Goal: Task Accomplishment & Management: Use online tool/utility

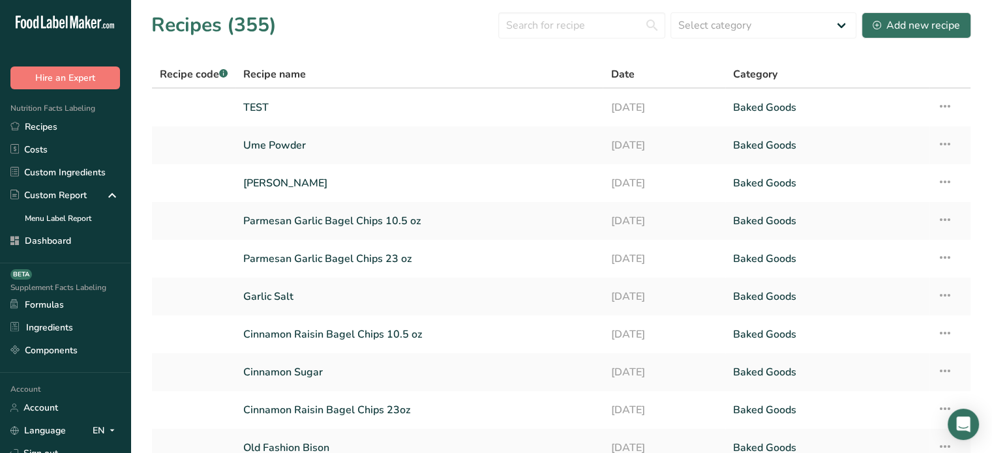
click at [85, 251] on link "Dashboard" at bounding box center [65, 241] width 130 height 23
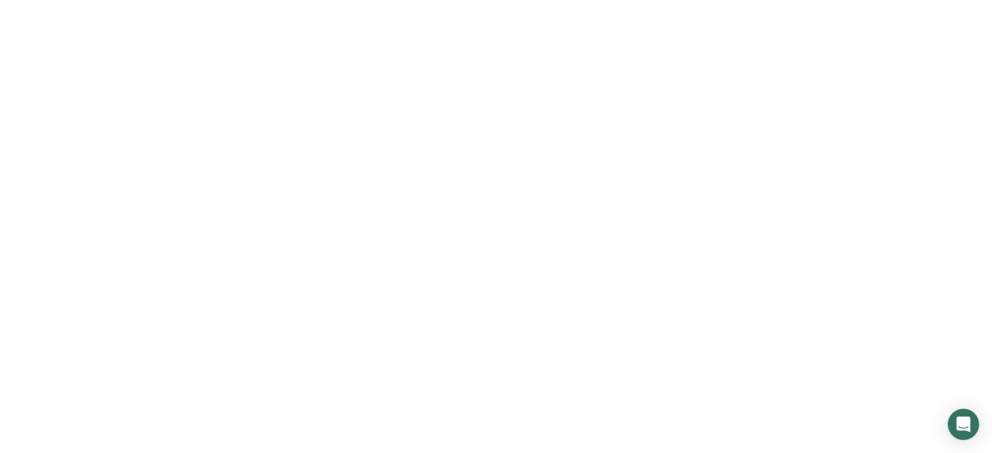
click at [85, 251] on link "Dashboard" at bounding box center [65, 241] width 130 height 23
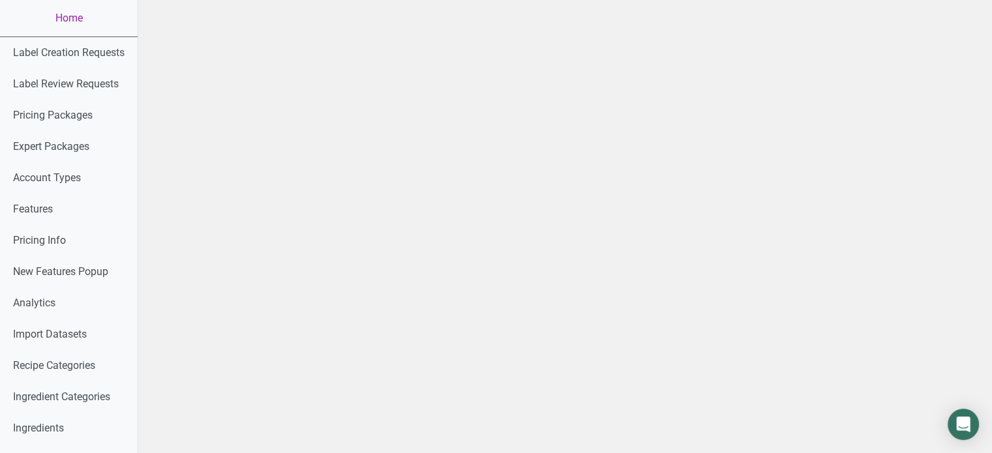
drag, startPoint x: 848, startPoint y: 279, endPoint x: 1001, endPoint y: 216, distance: 165.6
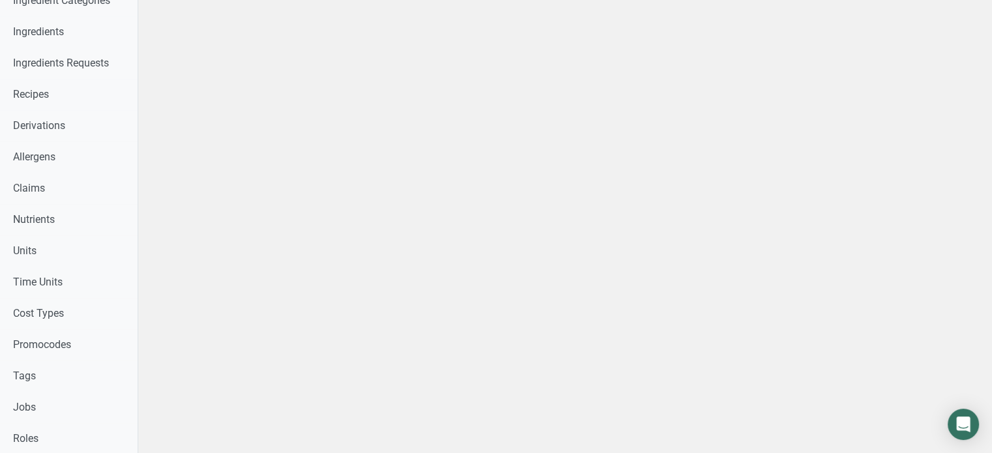
scroll to position [742, 0]
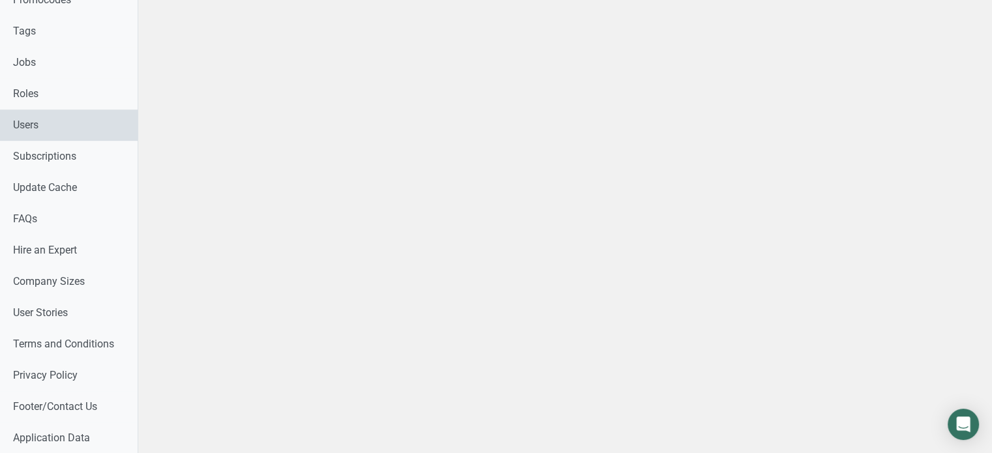
click at [95, 132] on link "Users" at bounding box center [69, 125] width 138 height 31
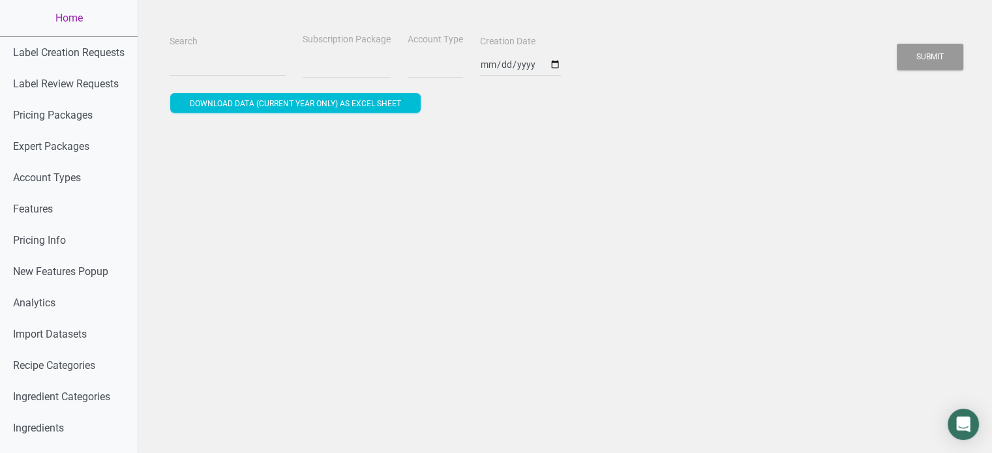
select select
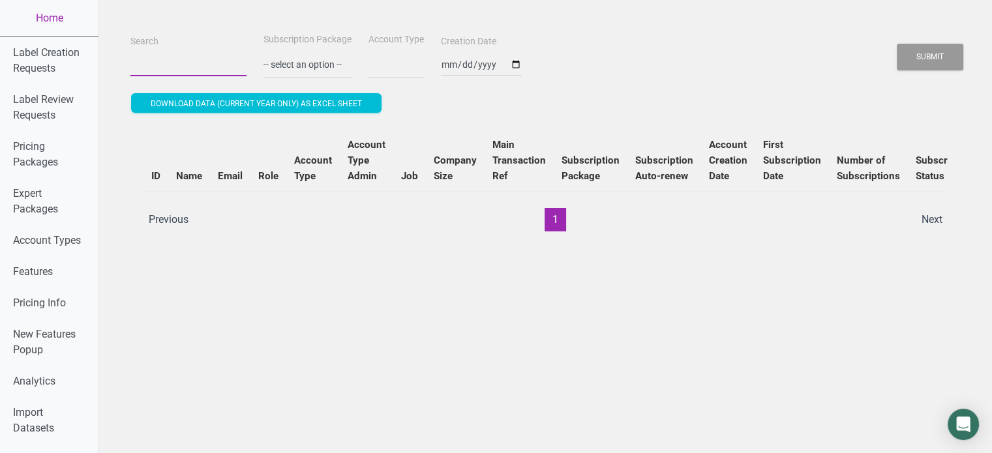
click at [215, 59] on input "Search" at bounding box center [188, 64] width 116 height 23
paste input "[EMAIL_ADDRESS][PERSON_NAME][DOMAIN_NAME]"
type input "[EMAIL_ADDRESS][PERSON_NAME][DOMAIN_NAME]"
select select
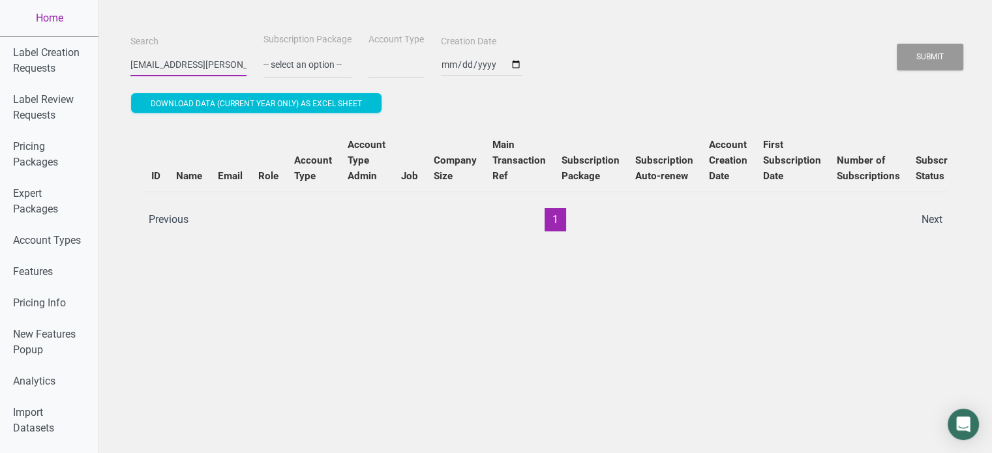
scroll to position [0, 53]
type input "[EMAIL_ADDRESS][PERSON_NAME][DOMAIN_NAME]"
click at [897, 44] on button "Submit" at bounding box center [930, 57] width 67 height 27
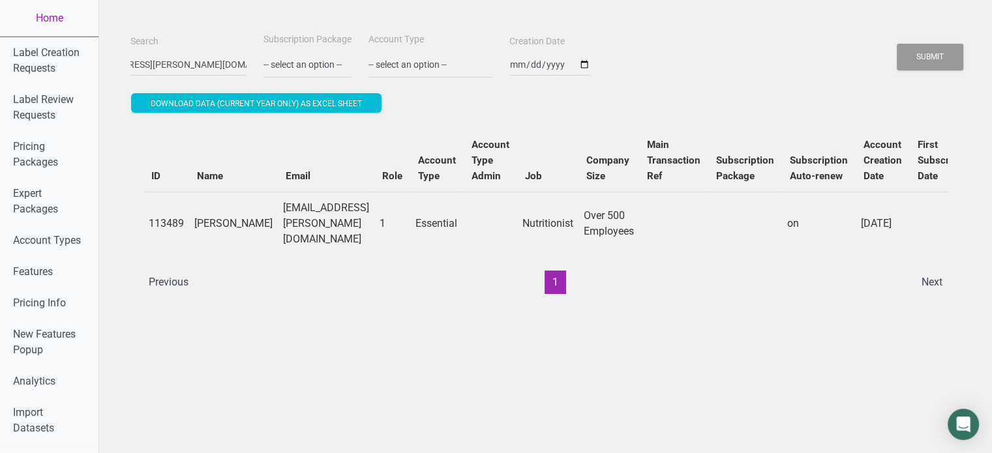
scroll to position [0, 0]
click at [374, 224] on td "[EMAIL_ADDRESS][PERSON_NAME][DOMAIN_NAME]" at bounding box center [326, 223] width 97 height 63
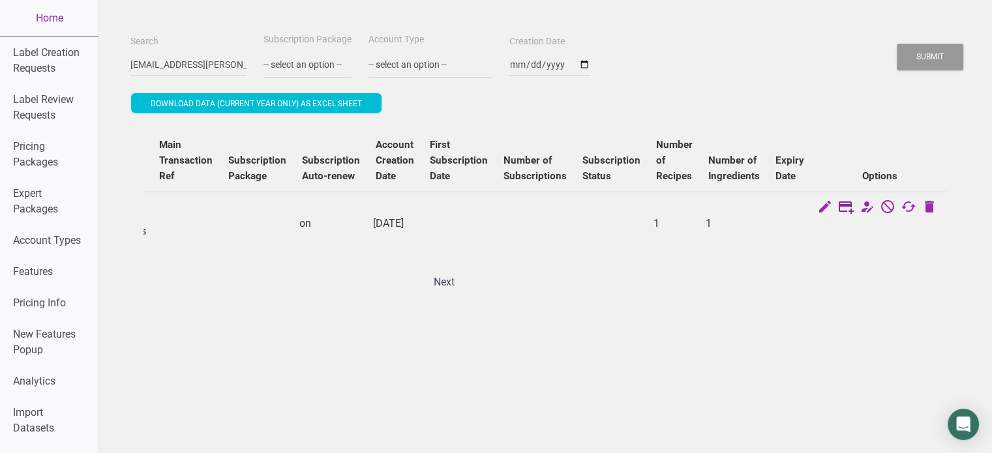
click at [854, 213] on icon at bounding box center [846, 208] width 16 height 18
select select "US"
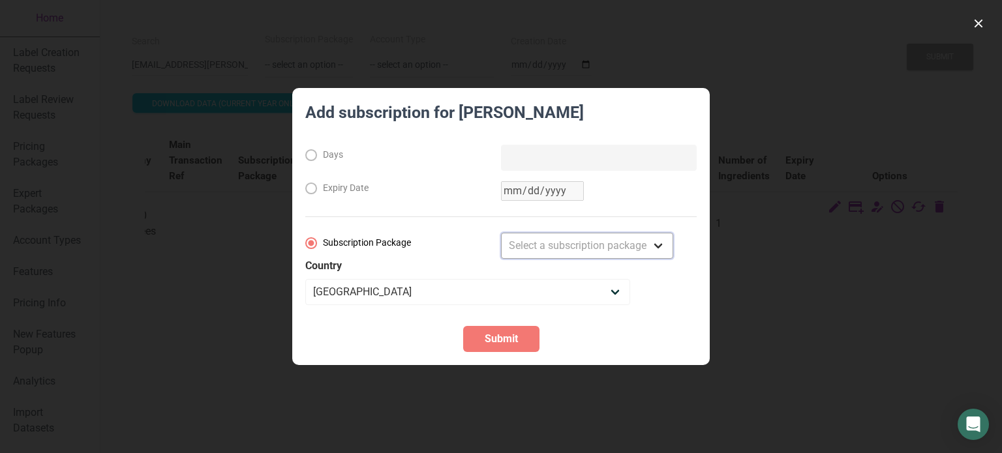
click at [553, 256] on select "Select a subscription package Monthly Yearly Quarterly Free Trial" at bounding box center [587, 246] width 172 height 26
select select "3"
click at [501, 233] on select "Select a subscription package Monthly Yearly Quarterly Free Trial" at bounding box center [587, 246] width 172 height 26
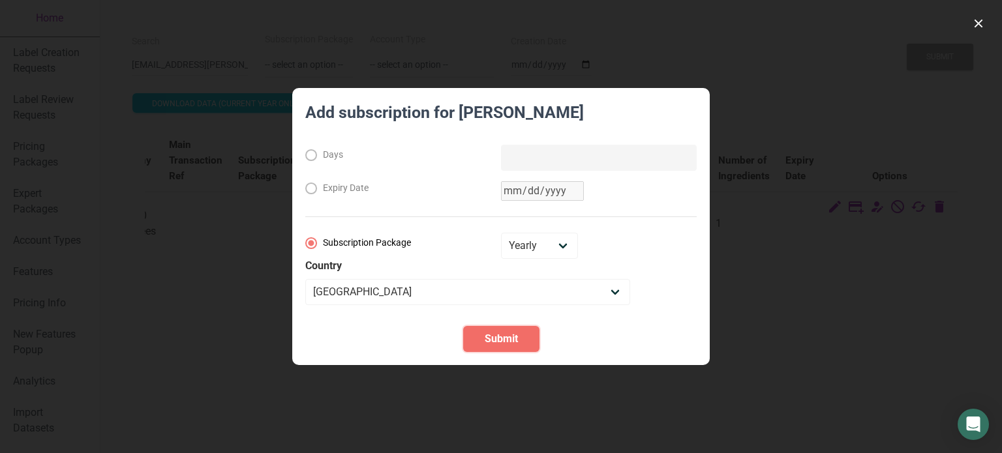
click at [519, 342] on button "Submit" at bounding box center [501, 339] width 76 height 26
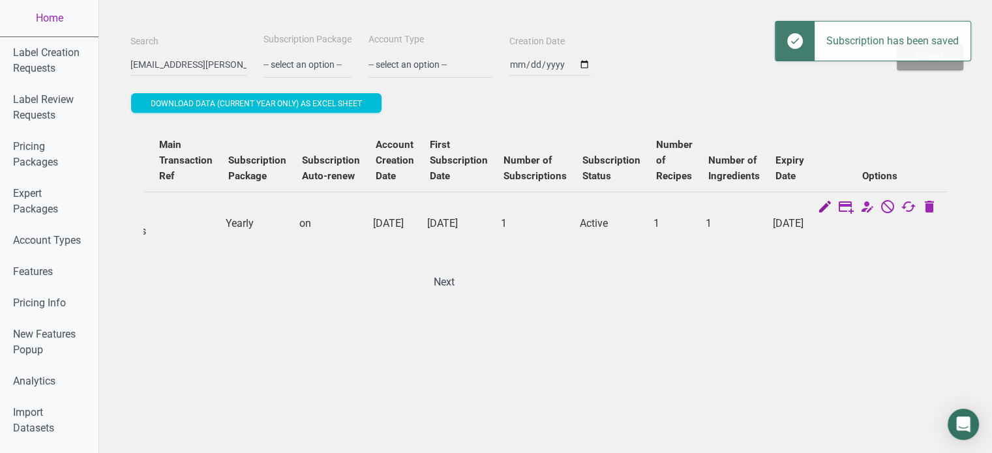
click at [833, 205] on icon at bounding box center [825, 208] width 16 height 18
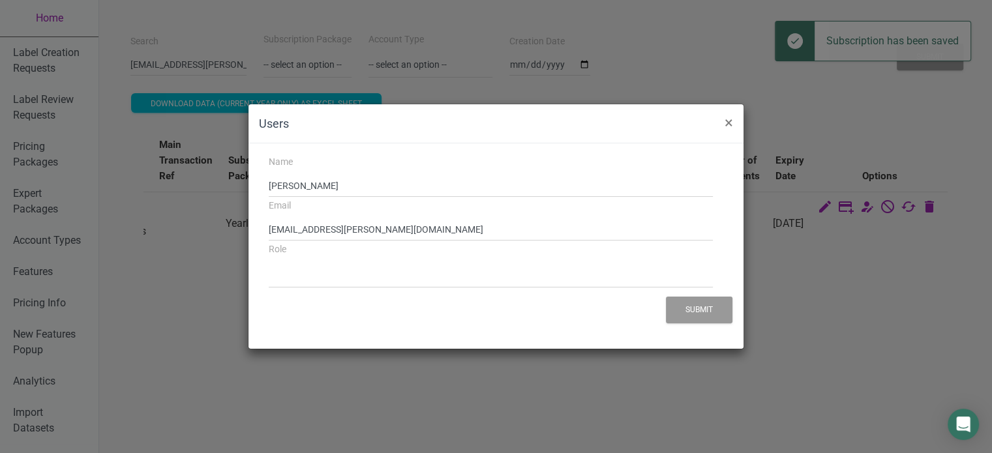
select select "1"
click at [730, 122] on span "×" at bounding box center [729, 123] width 8 height 18
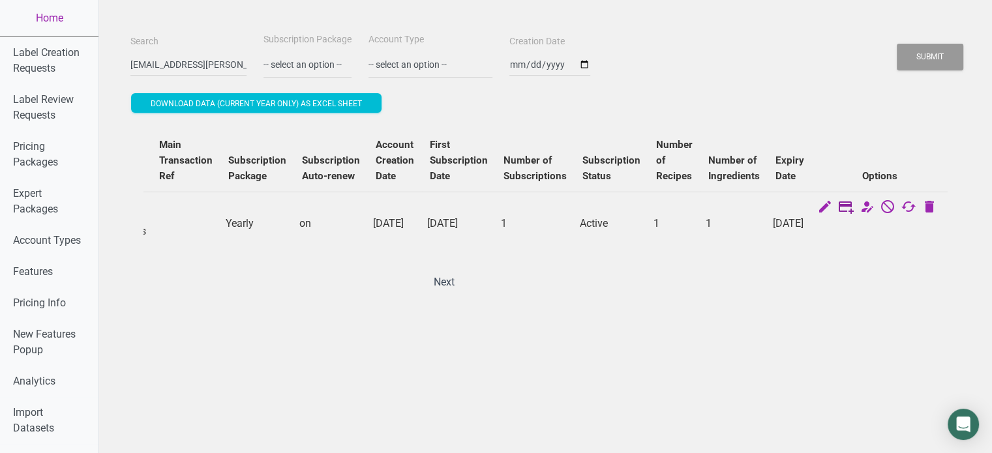
click at [854, 208] on icon at bounding box center [846, 208] width 16 height 18
select select "3"
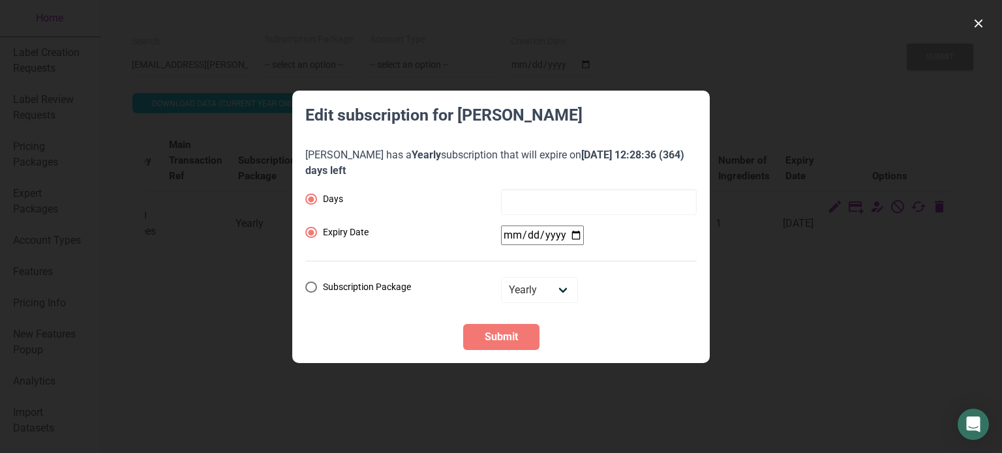
radio input "false"
radio input "true"
click at [573, 237] on input "date" at bounding box center [542, 236] width 83 height 20
type input "[DATE]"
click at [516, 344] on button "Submit" at bounding box center [501, 337] width 76 height 26
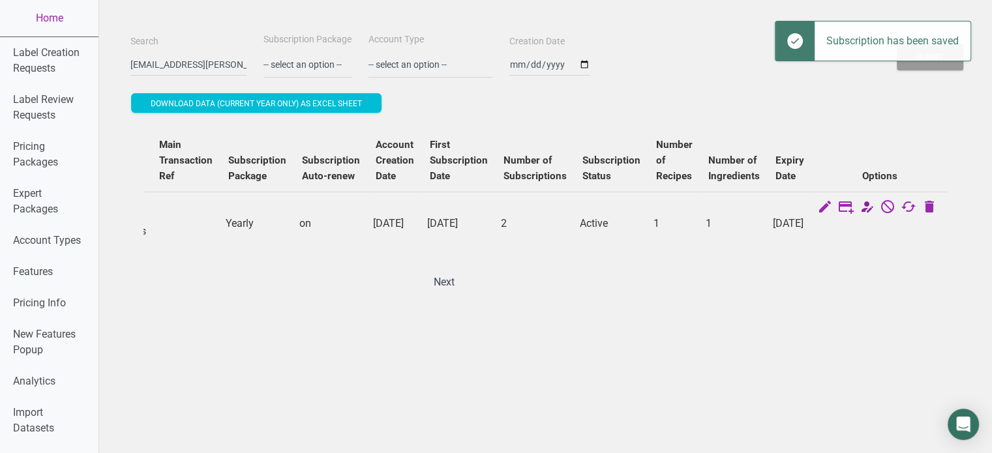
click at [875, 205] on icon at bounding box center [867, 208] width 16 height 18
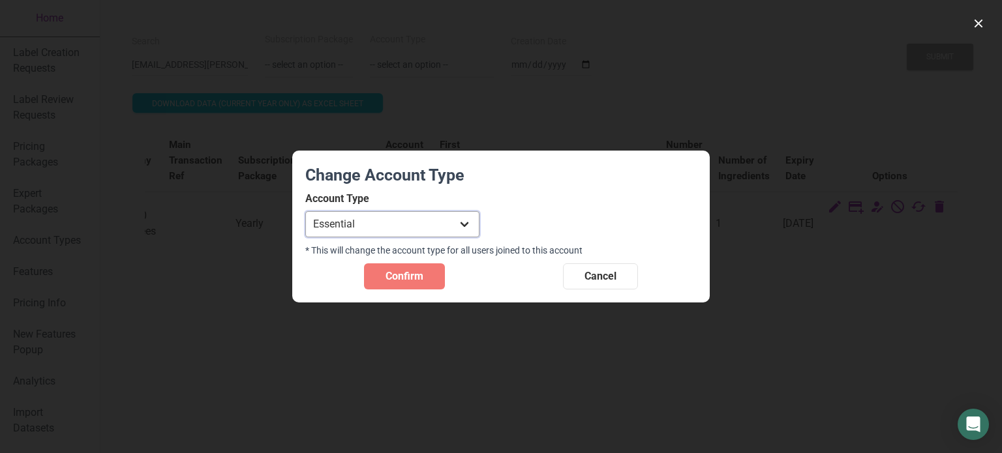
click at [443, 226] on select "Individual Essential Pro Business Old Enterprise 3 Users (799$) Old Enterprise …" at bounding box center [392, 224] width 174 height 26
select select "13"
click at [305, 211] on select "Individual Essential Pro Business Old Enterprise 3 Users (799$) Old Enterprise …" at bounding box center [392, 224] width 174 height 26
click at [422, 275] on span "Confirm" at bounding box center [405, 277] width 38 height 16
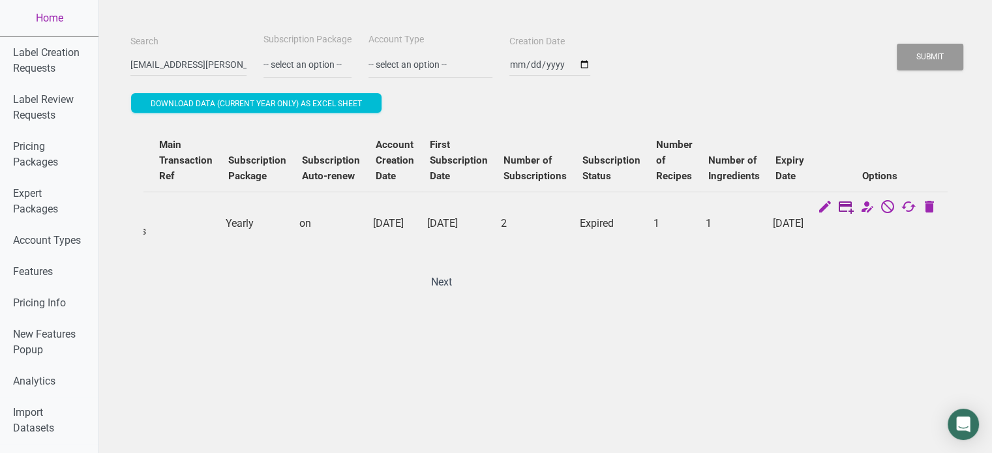
click at [854, 204] on icon at bounding box center [846, 208] width 16 height 18
select select "US"
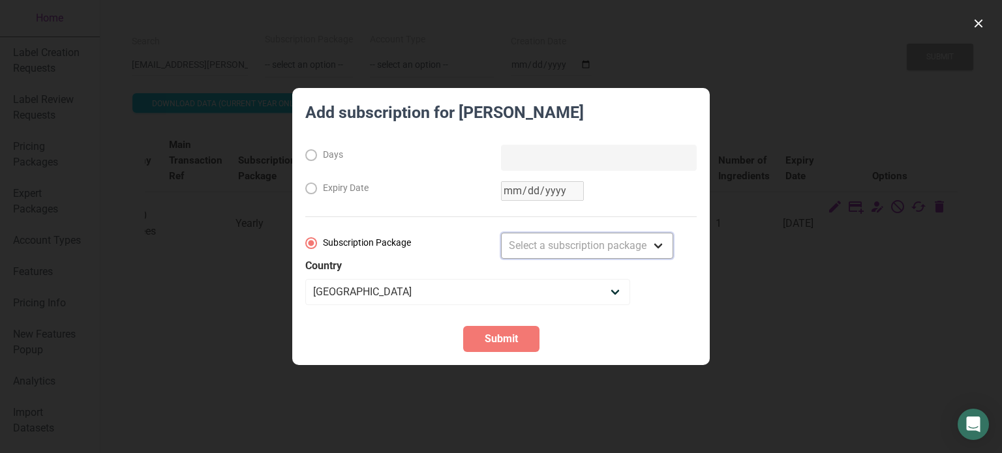
click at [580, 246] on select "Select a subscription package Monthly Yearly Quarterly Free Trial" at bounding box center [587, 246] width 172 height 26
select select "3"
click at [501, 233] on select "Select a subscription package Monthly Yearly Quarterly Free Trial" at bounding box center [587, 246] width 172 height 26
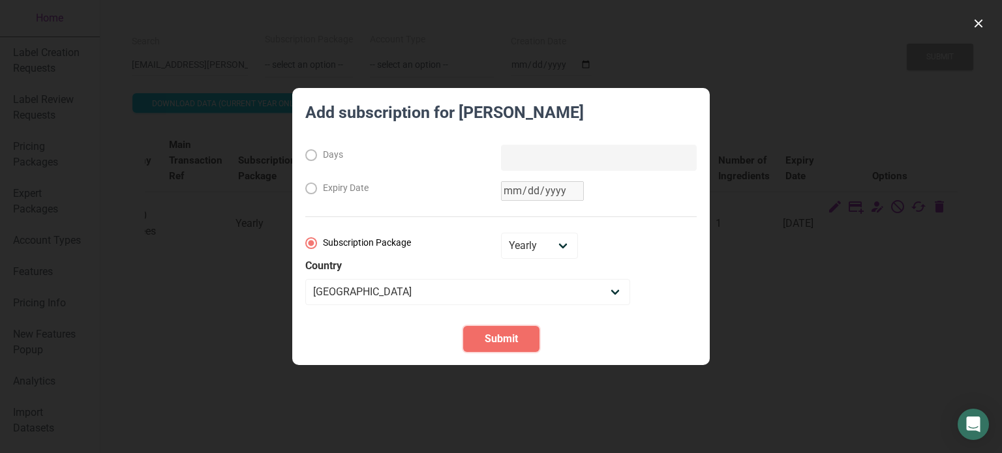
click at [503, 329] on button "Submit" at bounding box center [501, 339] width 76 height 26
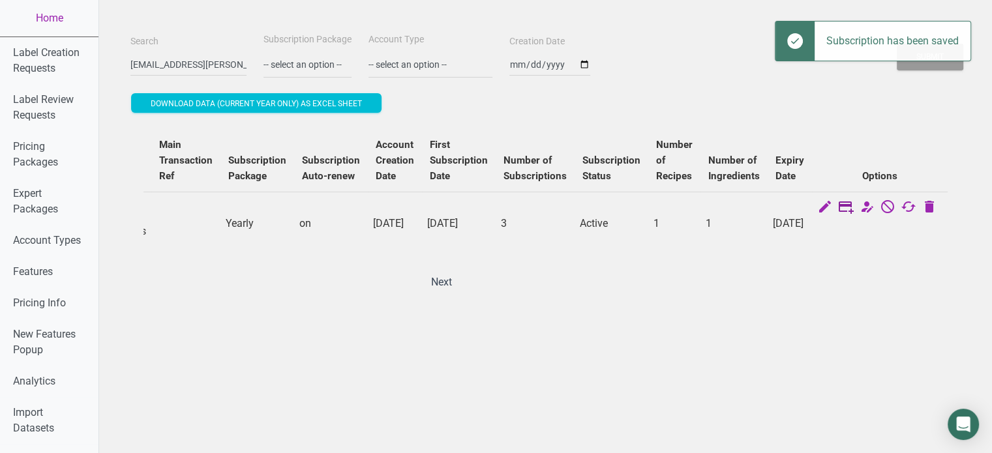
click at [853, 201] on icon at bounding box center [846, 208] width 16 height 18
select select "3"
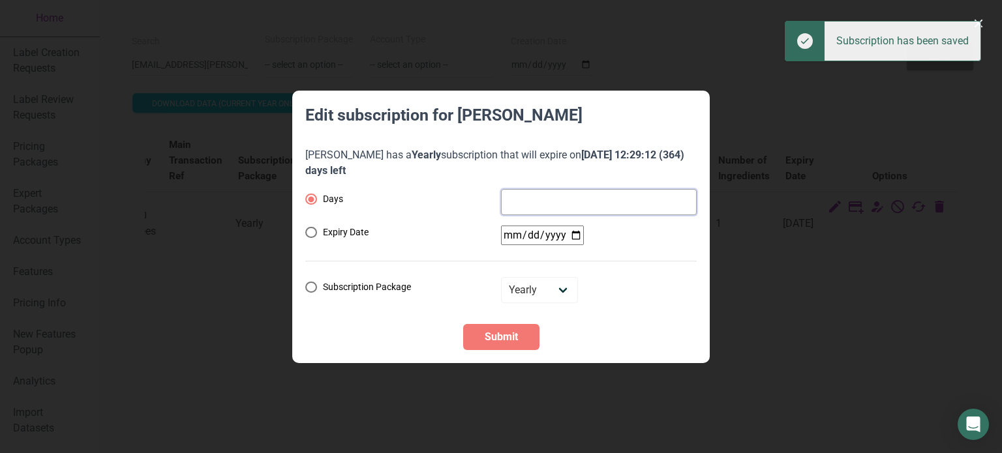
click at [569, 198] on input "number" at bounding box center [599, 202] width 196 height 26
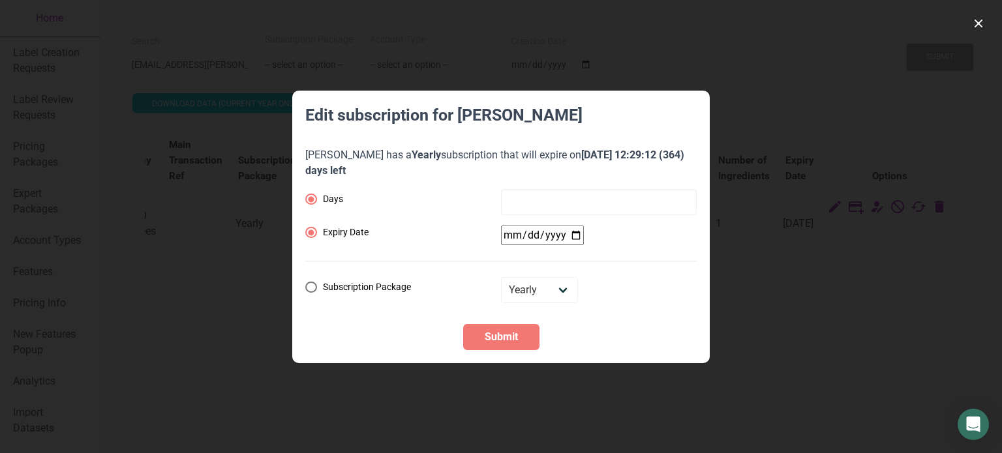
radio input "false"
radio input "true"
click at [564, 226] on input "date" at bounding box center [542, 236] width 83 height 20
click at [577, 237] on input "date" at bounding box center [542, 236] width 83 height 20
type input "[DATE]"
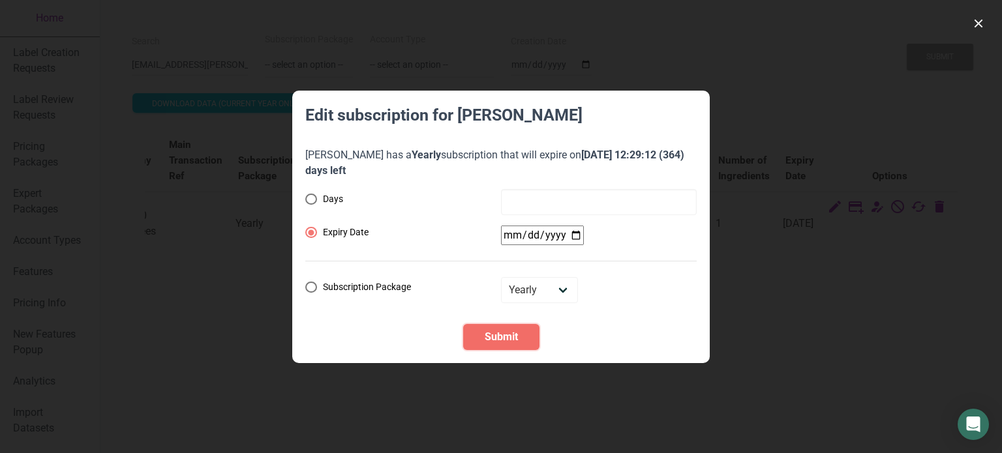
click at [516, 337] on span "Submit" at bounding box center [501, 337] width 33 height 16
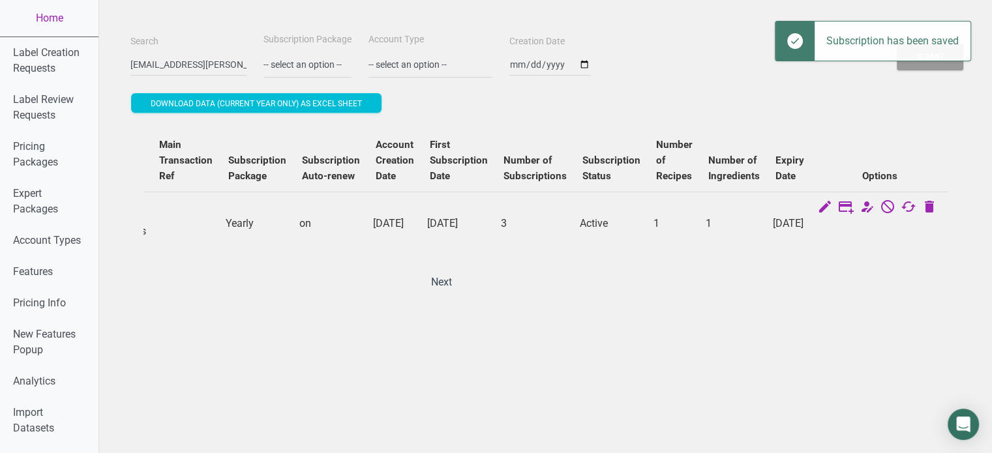
drag, startPoint x: 592, startPoint y: 307, endPoint x: 445, endPoint y: 302, distance: 147.5
click at [445, 302] on div "ID Name Email Role Account Type Account Type Admin Job Company Size Main Transa…" at bounding box center [545, 211] width 830 height 191
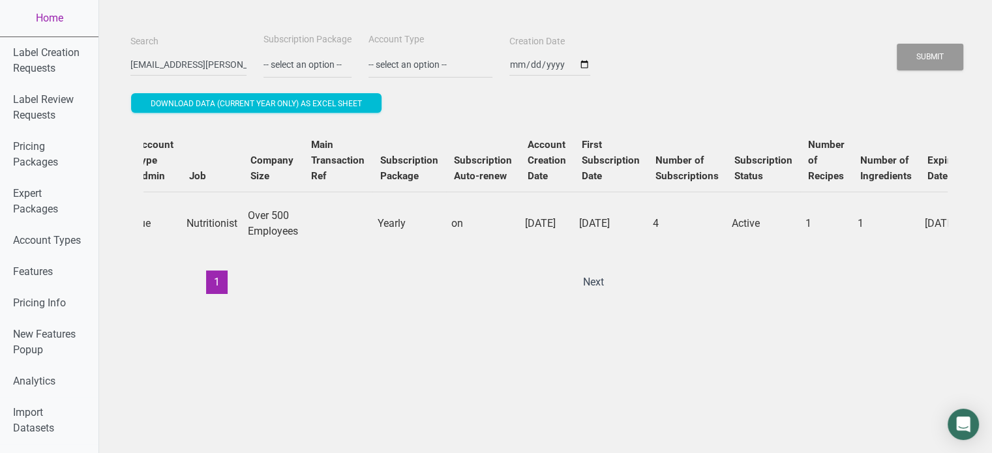
scroll to position [0, 0]
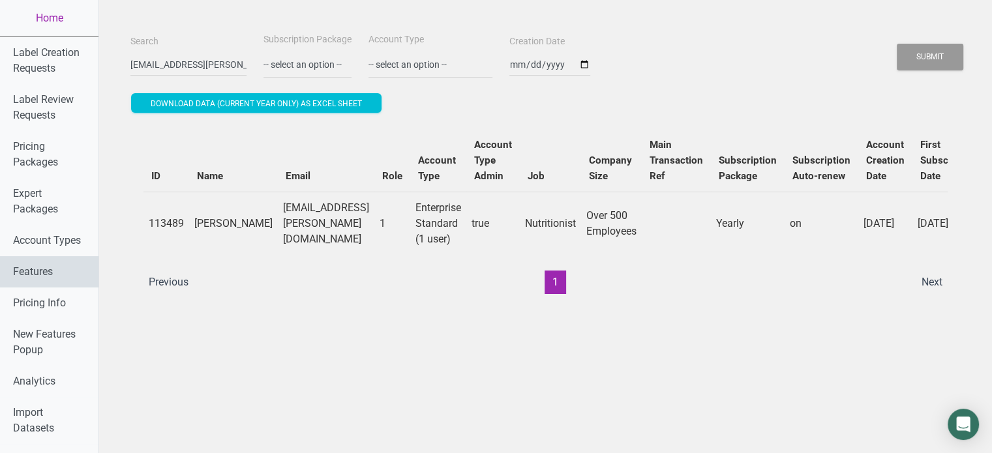
click at [42, 268] on link "Features" at bounding box center [49, 271] width 99 height 31
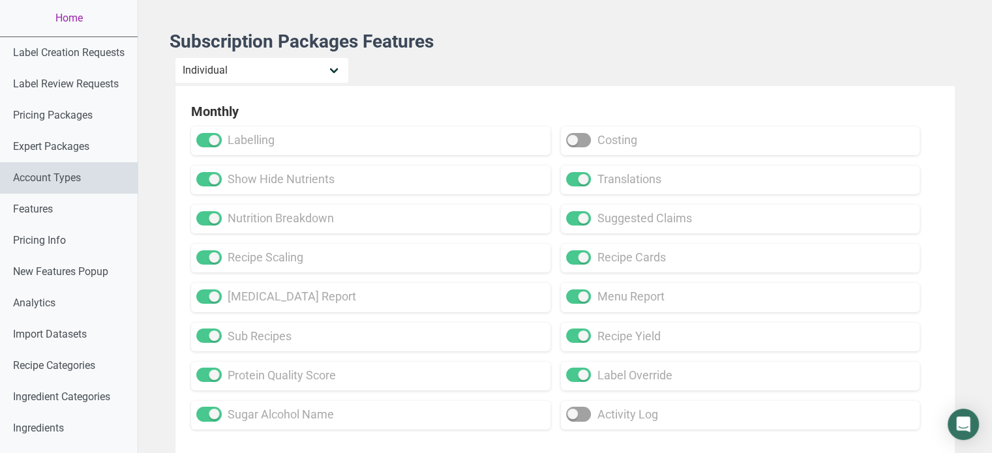
click at [86, 188] on link "Account Types" at bounding box center [69, 177] width 138 height 31
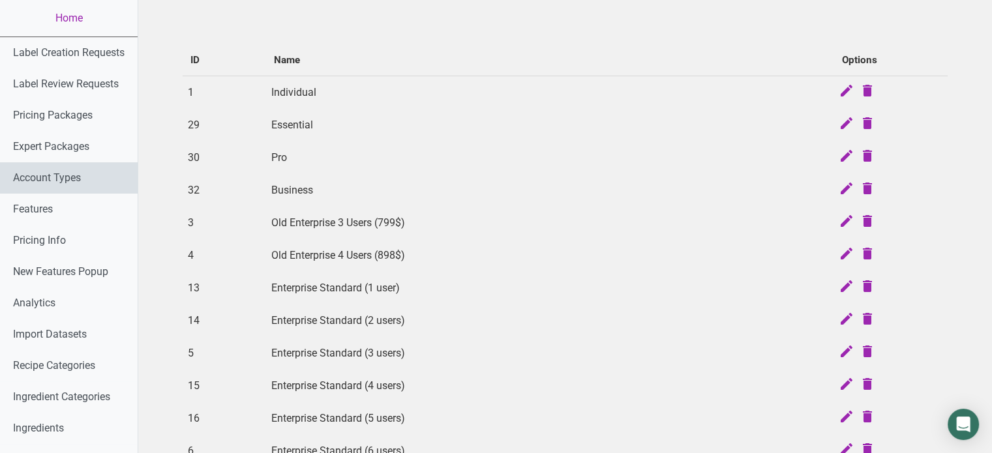
click at [95, 184] on link "Account Types" at bounding box center [69, 177] width 138 height 31
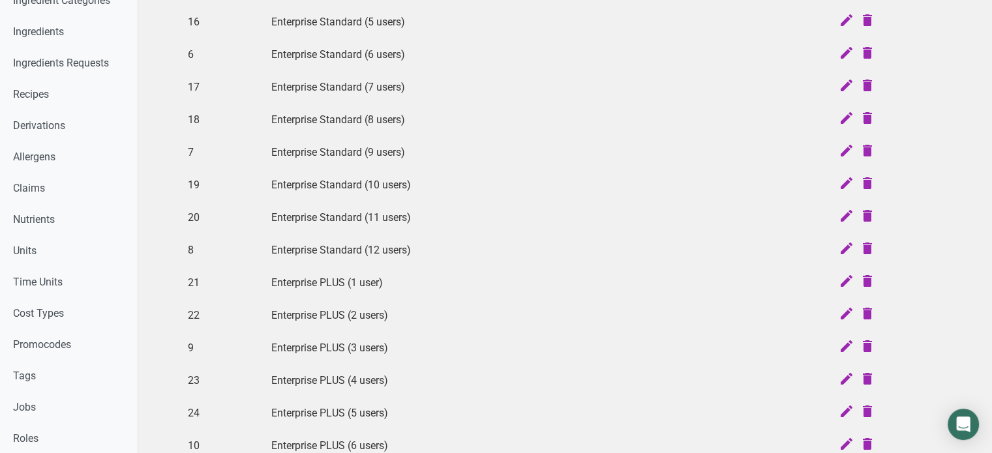
scroll to position [742, 0]
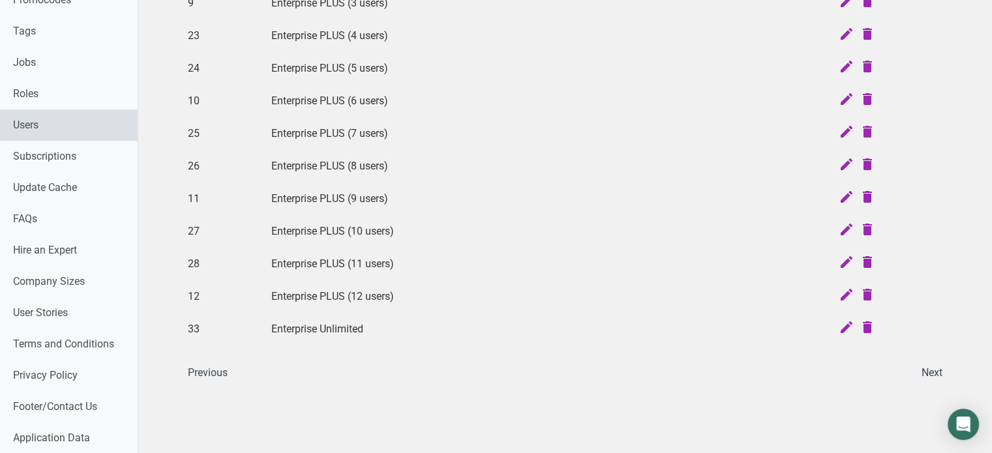
click at [78, 133] on link "Users" at bounding box center [69, 125] width 138 height 31
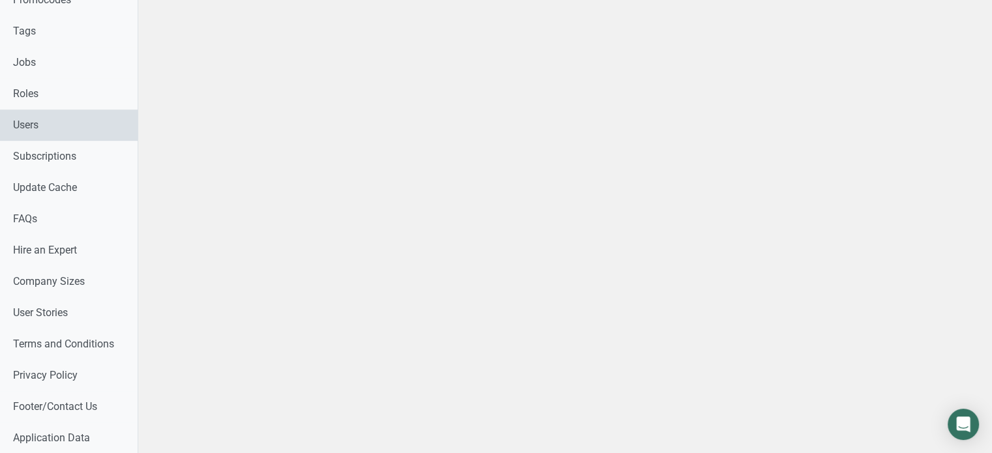
click at [78, 133] on link "Users" at bounding box center [69, 125] width 138 height 31
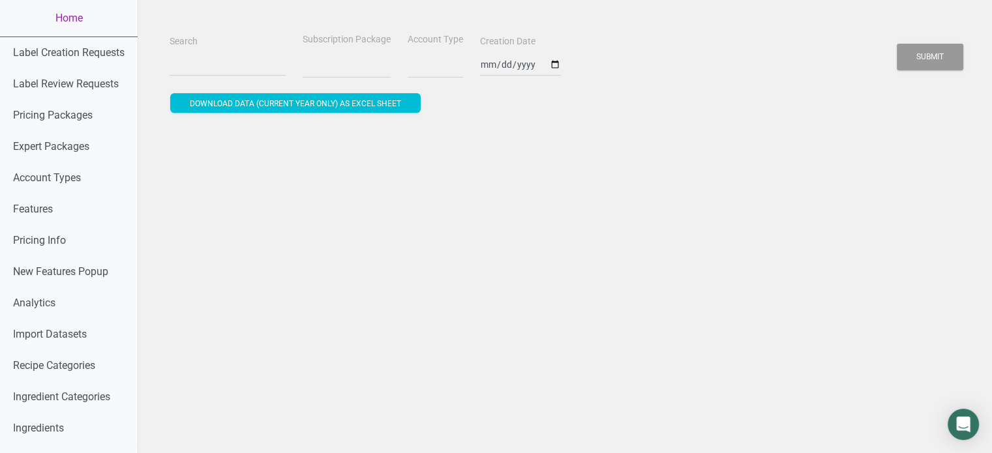
click at [227, 48] on div "Search" at bounding box center [227, 55] width 123 height 44
select select
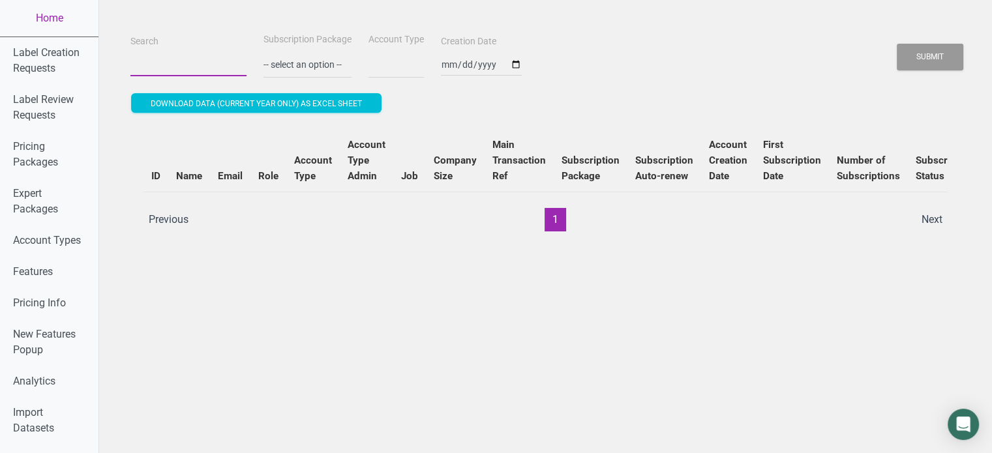
click at [222, 63] on input "Search" at bounding box center [188, 64] width 116 height 23
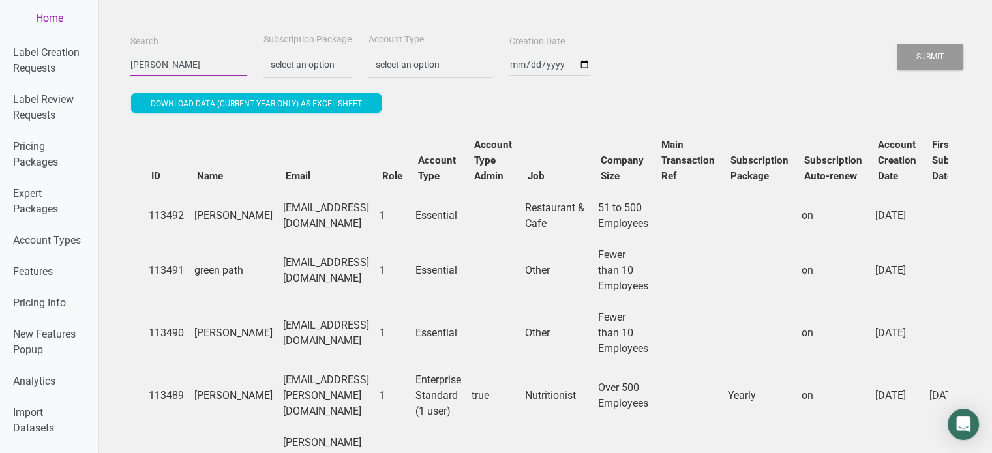
click at [897, 44] on button "Submit" at bounding box center [930, 57] width 67 height 27
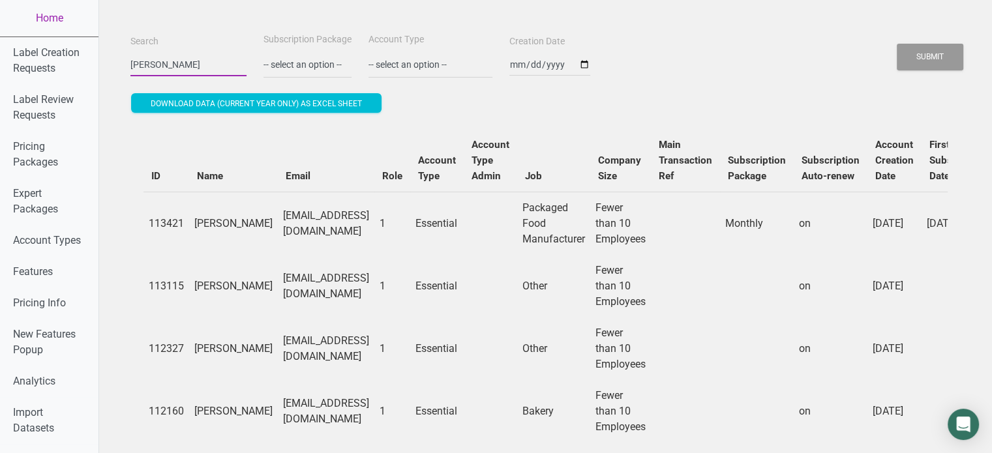
click at [195, 75] on input "[PERSON_NAME]" at bounding box center [188, 64] width 116 height 23
type input "[EMAIL_ADDRESS][DOMAIN_NAME]"
click at [897, 44] on button "Submit" at bounding box center [930, 57] width 67 height 27
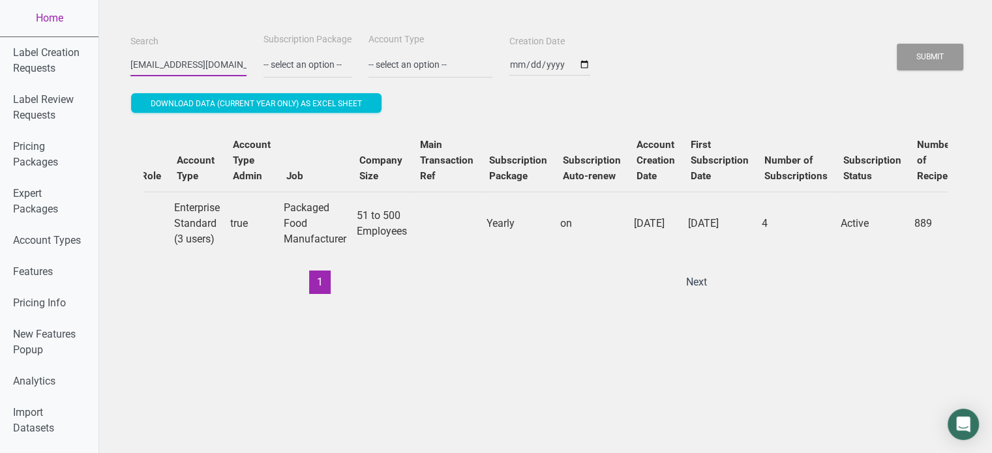
scroll to position [0, 79]
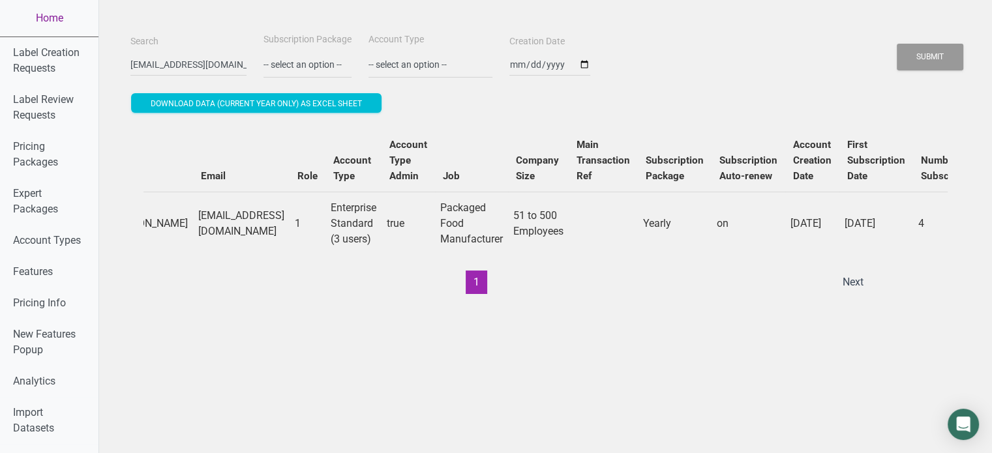
click at [64, 21] on link "Home" at bounding box center [49, 18] width 99 height 37
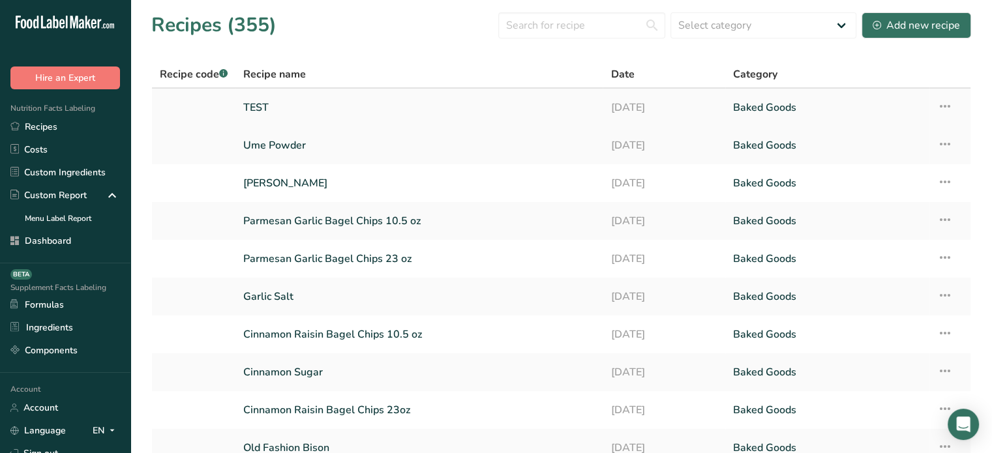
click at [279, 108] on link "TEST" at bounding box center [419, 107] width 352 height 27
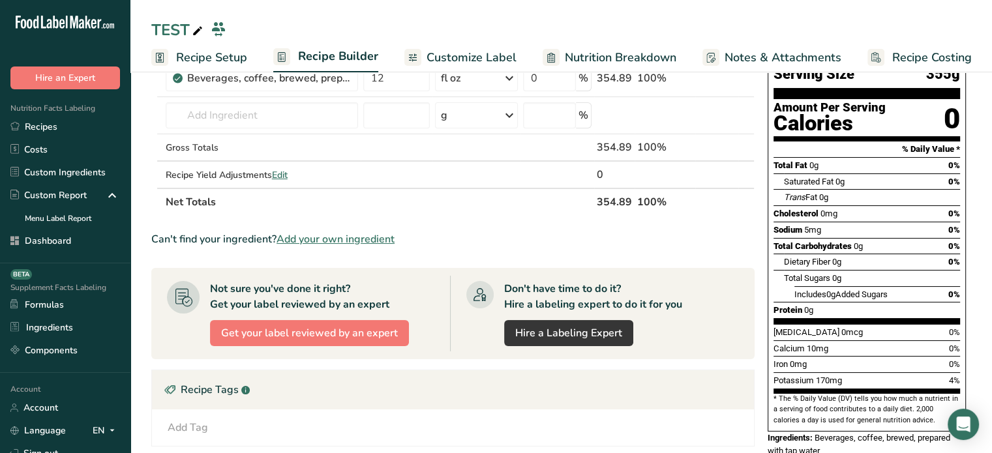
scroll to position [103, 0]
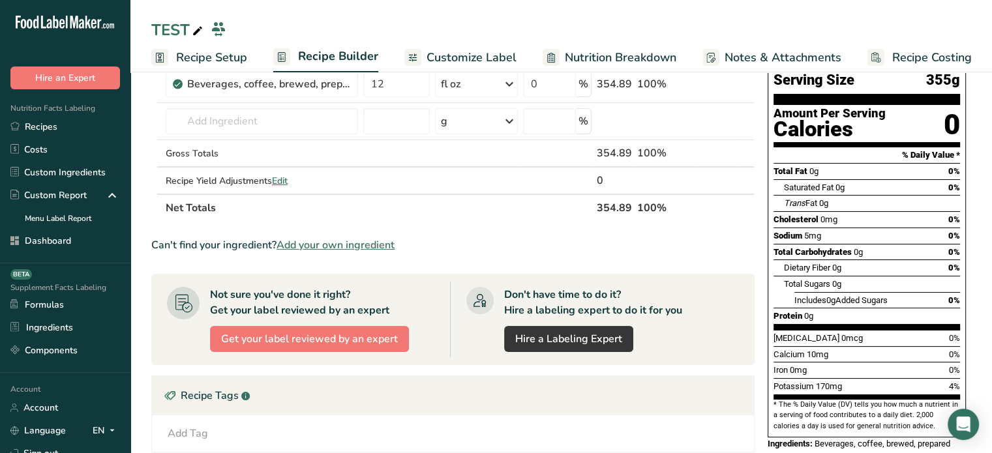
click at [776, 231] on span "Sodium" at bounding box center [788, 236] width 29 height 10
click at [453, 59] on span "Customize Label" at bounding box center [472, 58] width 90 height 18
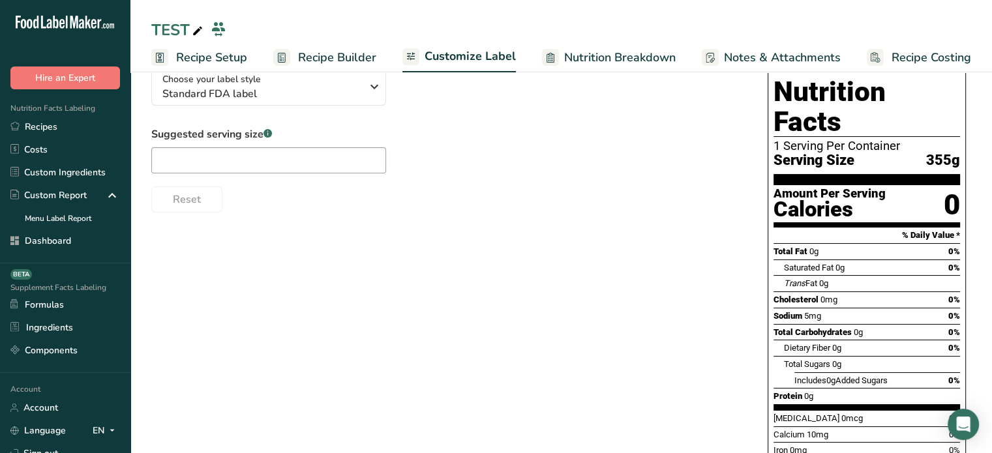
scroll to position [23, 0]
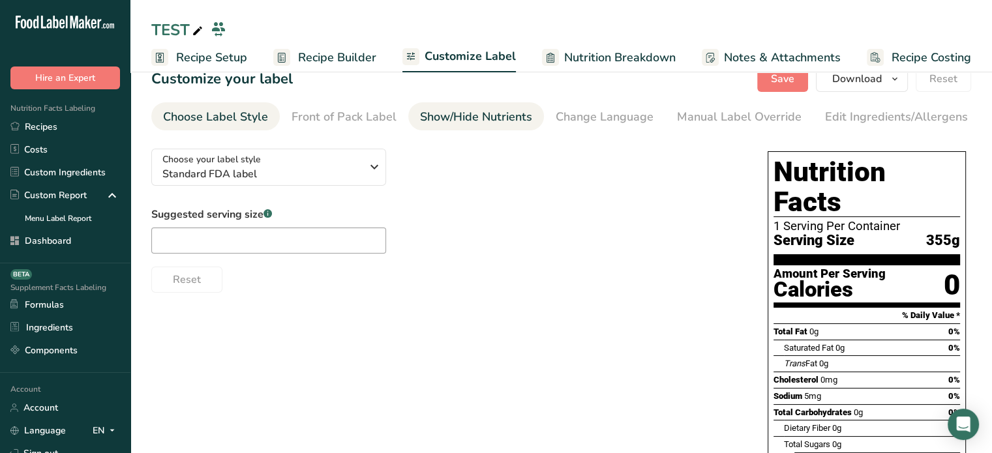
click at [501, 109] on div "Show/Hide Nutrients" at bounding box center [476, 117] width 112 height 18
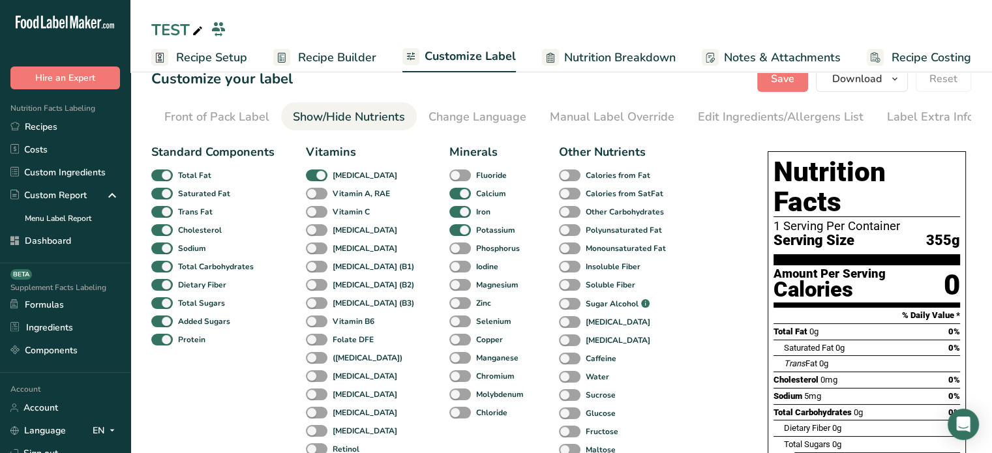
scroll to position [0, 128]
click at [322, 199] on span at bounding box center [317, 194] width 22 height 12
click at [314, 198] on input "Vitamin A, RAE" at bounding box center [310, 193] width 8 height 8
checkbox input "true"
click at [316, 219] on span at bounding box center [317, 212] width 22 height 12
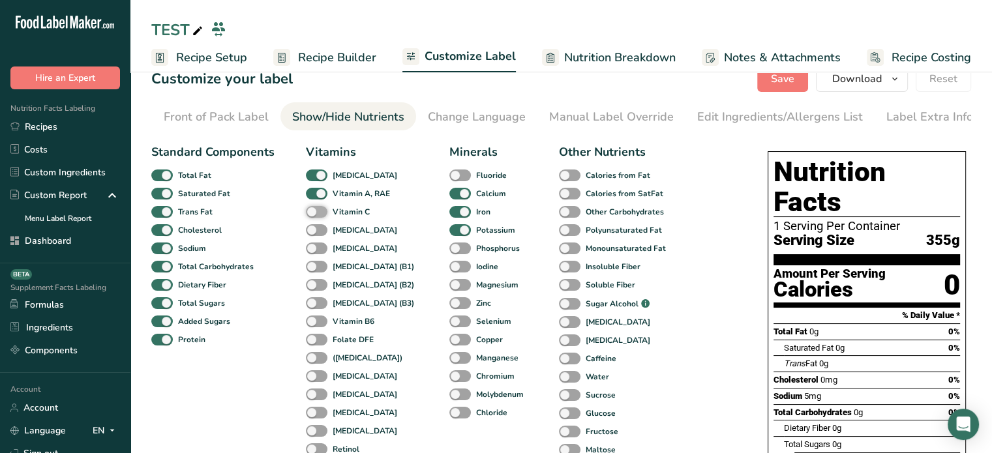
click at [314, 216] on input "Vitamin C" at bounding box center [310, 211] width 8 height 8
checkbox input "true"
click at [316, 232] on span at bounding box center [317, 230] width 22 height 12
click at [314, 232] on input "[MEDICAL_DATA]" at bounding box center [310, 230] width 8 height 8
checkbox input "true"
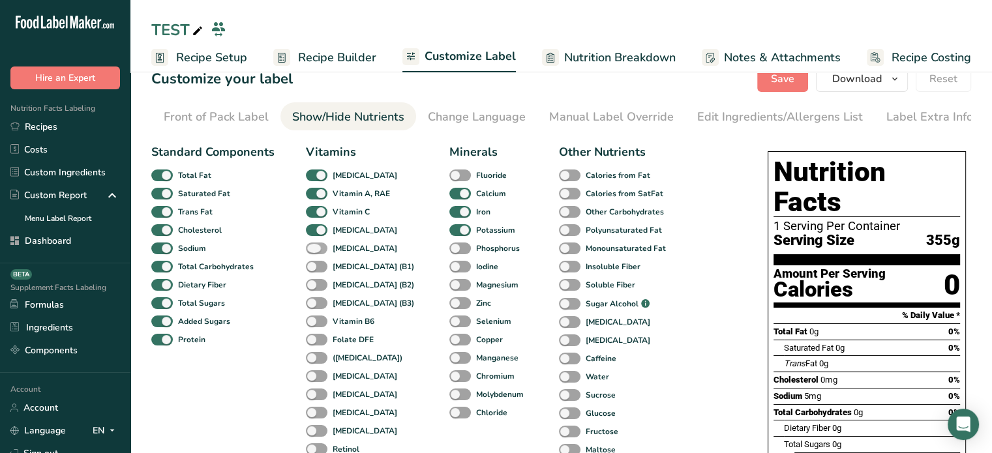
click at [313, 254] on span at bounding box center [317, 249] width 22 height 12
click at [313, 252] on input "[MEDICAL_DATA]" at bounding box center [310, 248] width 8 height 8
checkbox input "true"
click at [313, 265] on span at bounding box center [317, 267] width 22 height 12
click at [313, 265] on input "[MEDICAL_DATA] (B1)" at bounding box center [310, 266] width 8 height 8
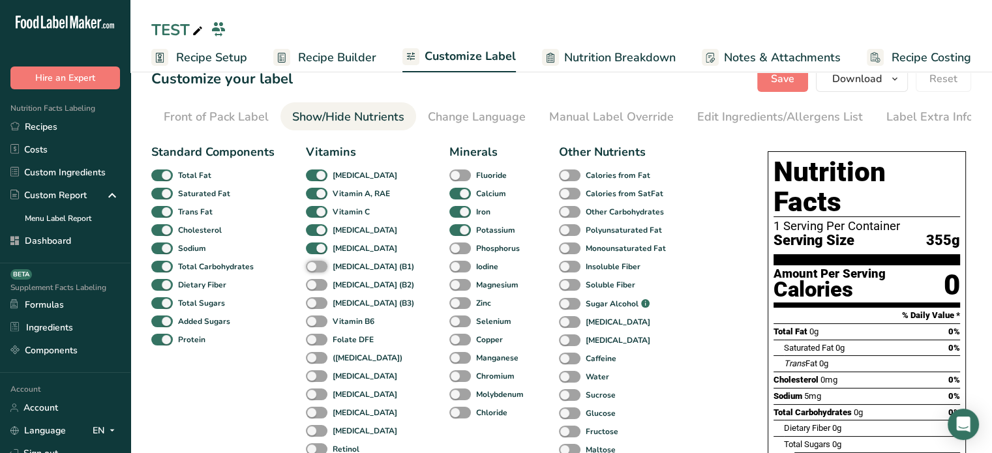
checkbox input "true"
click at [313, 281] on div "[MEDICAL_DATA] (B2)" at bounding box center [320, 285] width 28 height 18
click at [313, 302] on span at bounding box center [317, 303] width 22 height 12
click at [313, 302] on input "[MEDICAL_DATA] (B3)" at bounding box center [310, 303] width 8 height 8
checkbox input "true"
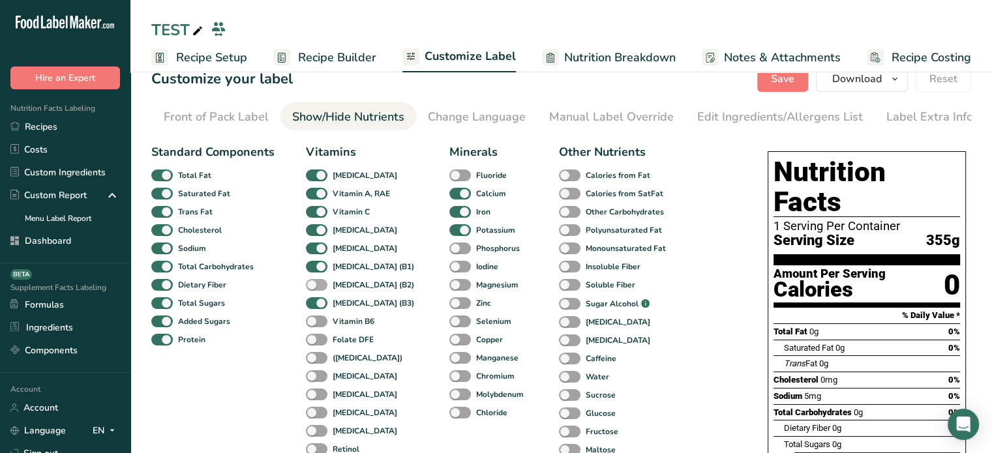
click at [314, 291] on span at bounding box center [317, 285] width 22 height 12
click at [314, 289] on input "[MEDICAL_DATA] (B2)" at bounding box center [310, 285] width 8 height 8
checkbox input "true"
click at [449, 177] on span at bounding box center [460, 176] width 22 height 12
click at [449, 177] on input "Fluoride" at bounding box center [453, 175] width 8 height 8
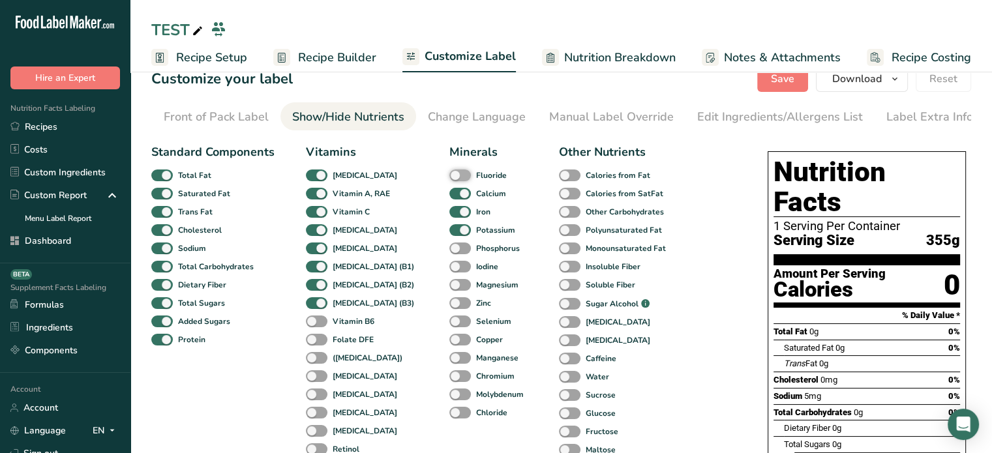
checkbox input "true"
click at [449, 255] on span at bounding box center [460, 249] width 22 height 12
click at [449, 252] on input "Phosphorus" at bounding box center [453, 248] width 8 height 8
checkbox input "true"
click at [559, 249] on span at bounding box center [570, 249] width 22 height 12
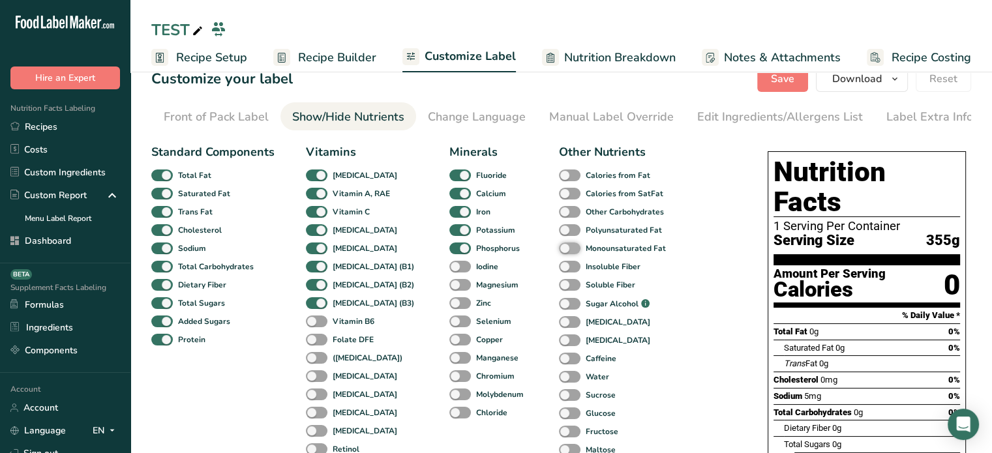
click at [559, 249] on input "Monounsaturated Fat" at bounding box center [563, 248] width 8 height 8
checkbox input "true"
click at [559, 234] on span at bounding box center [570, 230] width 22 height 12
click at [559, 234] on input "Polyunsaturated Fat" at bounding box center [563, 230] width 8 height 8
checkbox input "true"
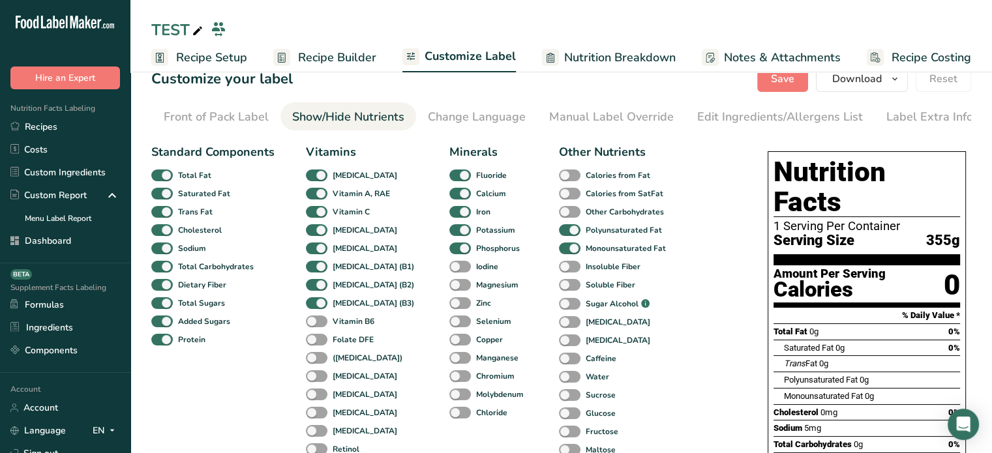
click at [559, 207] on div "Other Carbohydrates" at bounding box center [573, 212] width 28 height 18
click at [559, 216] on span at bounding box center [570, 212] width 22 height 12
click at [559, 216] on input "Other Carbohydrates" at bounding box center [563, 211] width 8 height 8
checkbox input "true"
click at [559, 172] on div "Calories from Fat" at bounding box center [573, 175] width 28 height 18
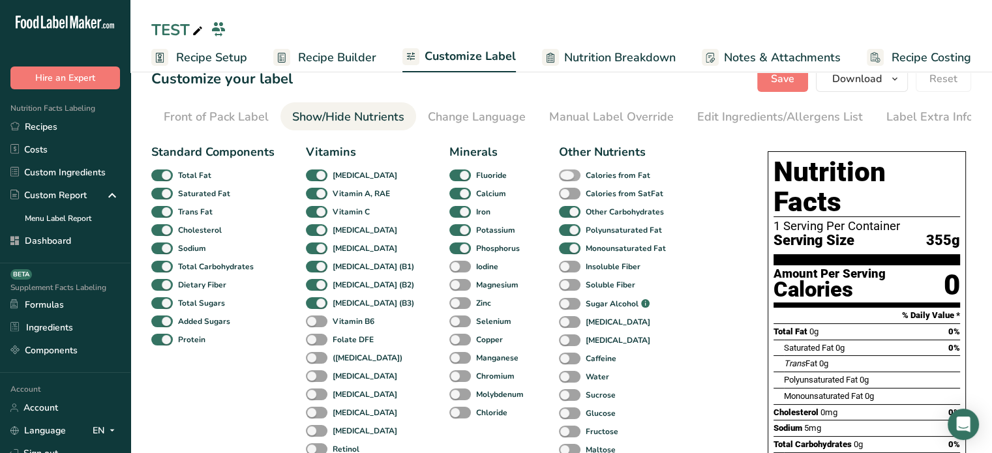
click at [559, 178] on span at bounding box center [570, 176] width 22 height 12
click at [559, 178] on input "Calories from Fat" at bounding box center [563, 175] width 8 height 8
checkbox input "true"
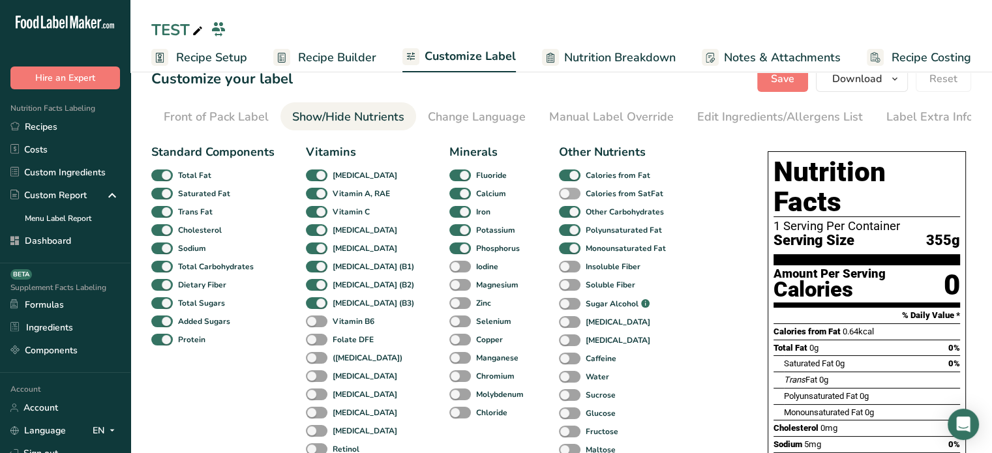
drag, startPoint x: 551, startPoint y: 187, endPoint x: 553, endPoint y: 194, distance: 7.6
click at [559, 194] on div "Calories from SatFat" at bounding box center [573, 194] width 28 height 18
click at [559, 194] on span at bounding box center [570, 194] width 22 height 12
click at [559, 194] on input "Calories from SatFat" at bounding box center [563, 193] width 8 height 8
checkbox input "true"
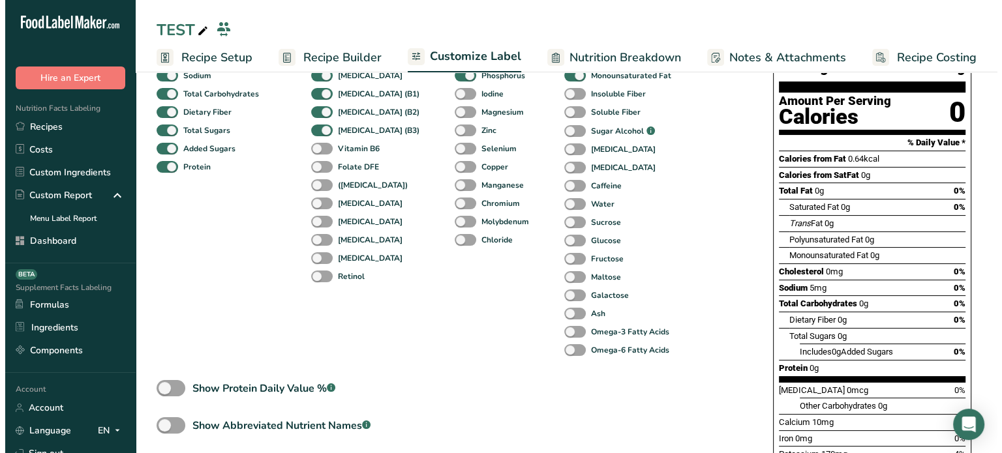
scroll to position [122, 0]
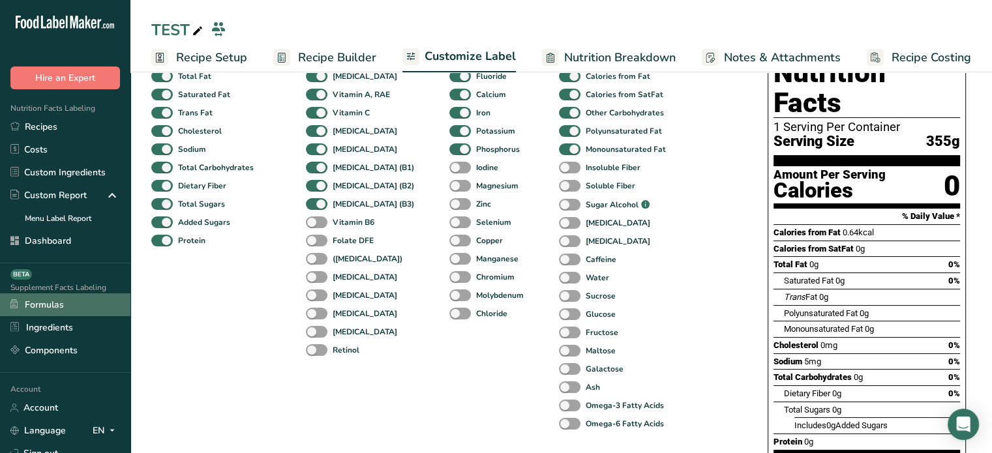
click at [74, 307] on link "Formulas" at bounding box center [65, 305] width 130 height 23
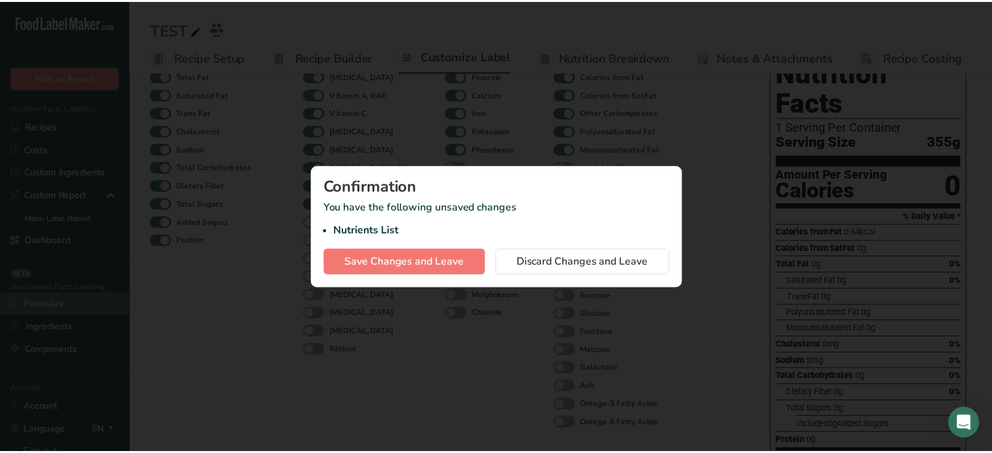
scroll to position [0, 0]
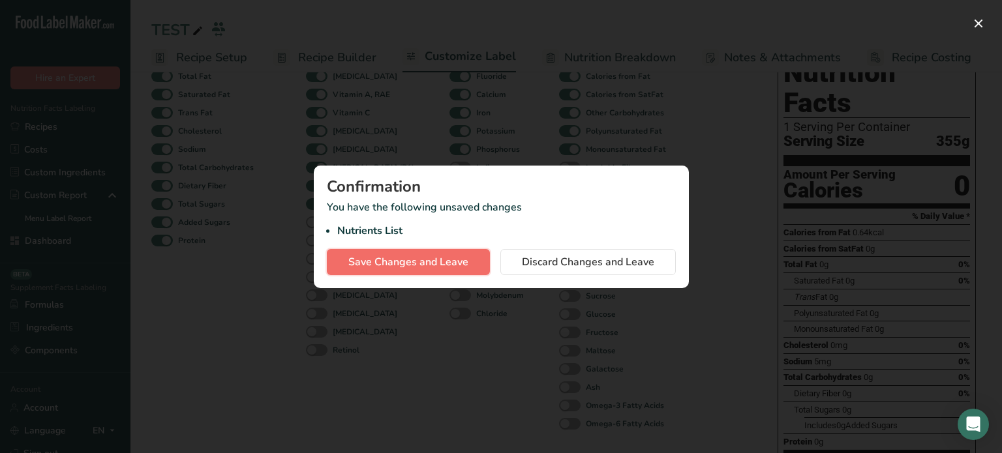
click at [461, 268] on span "Save Changes and Leave" at bounding box center [408, 262] width 120 height 16
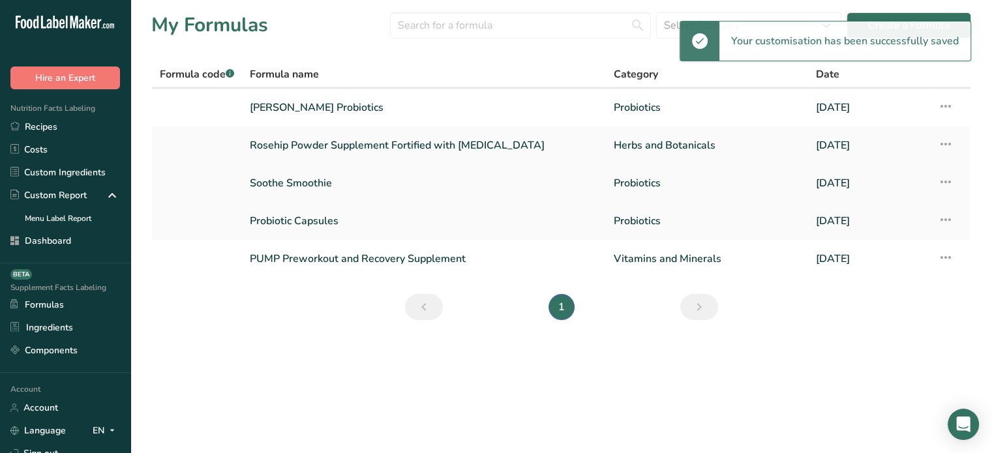
click at [371, 182] on link "Soothe Smoothie" at bounding box center [424, 183] width 348 height 27
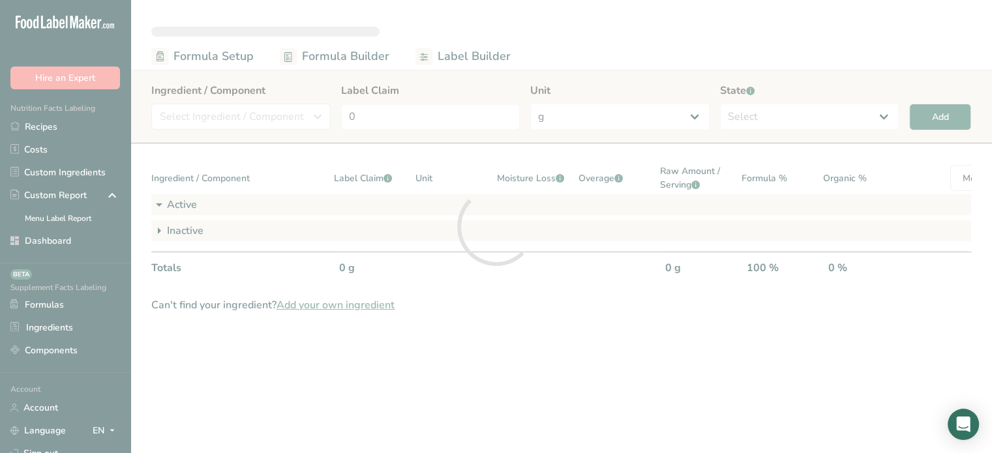
select select "2"
select select "7"
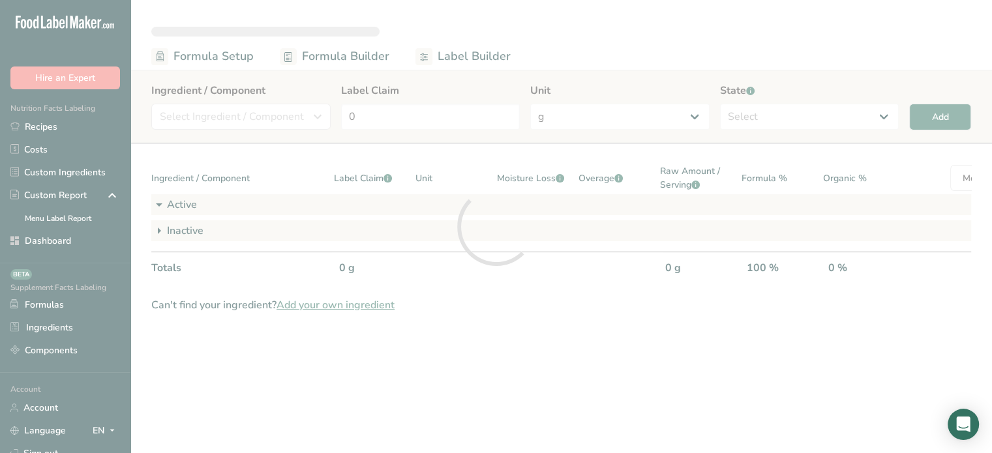
select select "2"
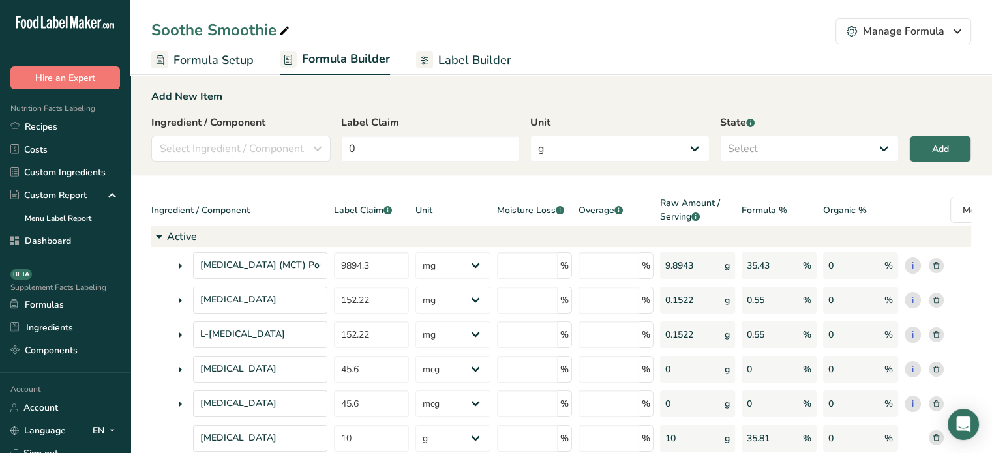
click at [490, 58] on span "Label Builder" at bounding box center [474, 61] width 73 height 18
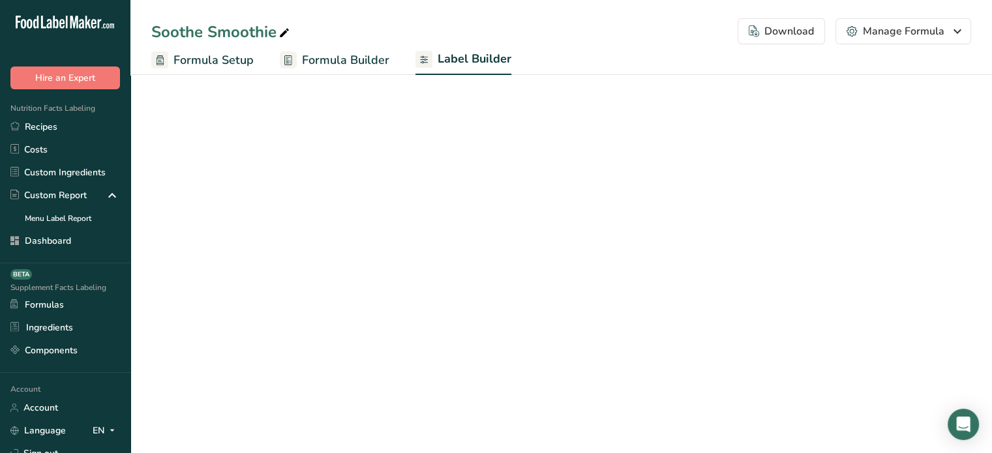
select select "Roboto"
select select "bold"
select select "center"
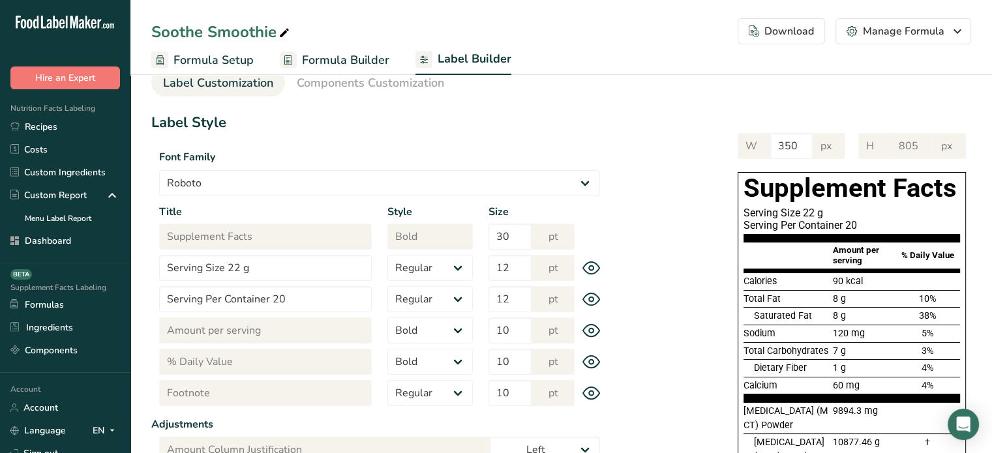
scroll to position [8, 0]
